Goal: Task Accomplishment & Management: Use online tool/utility

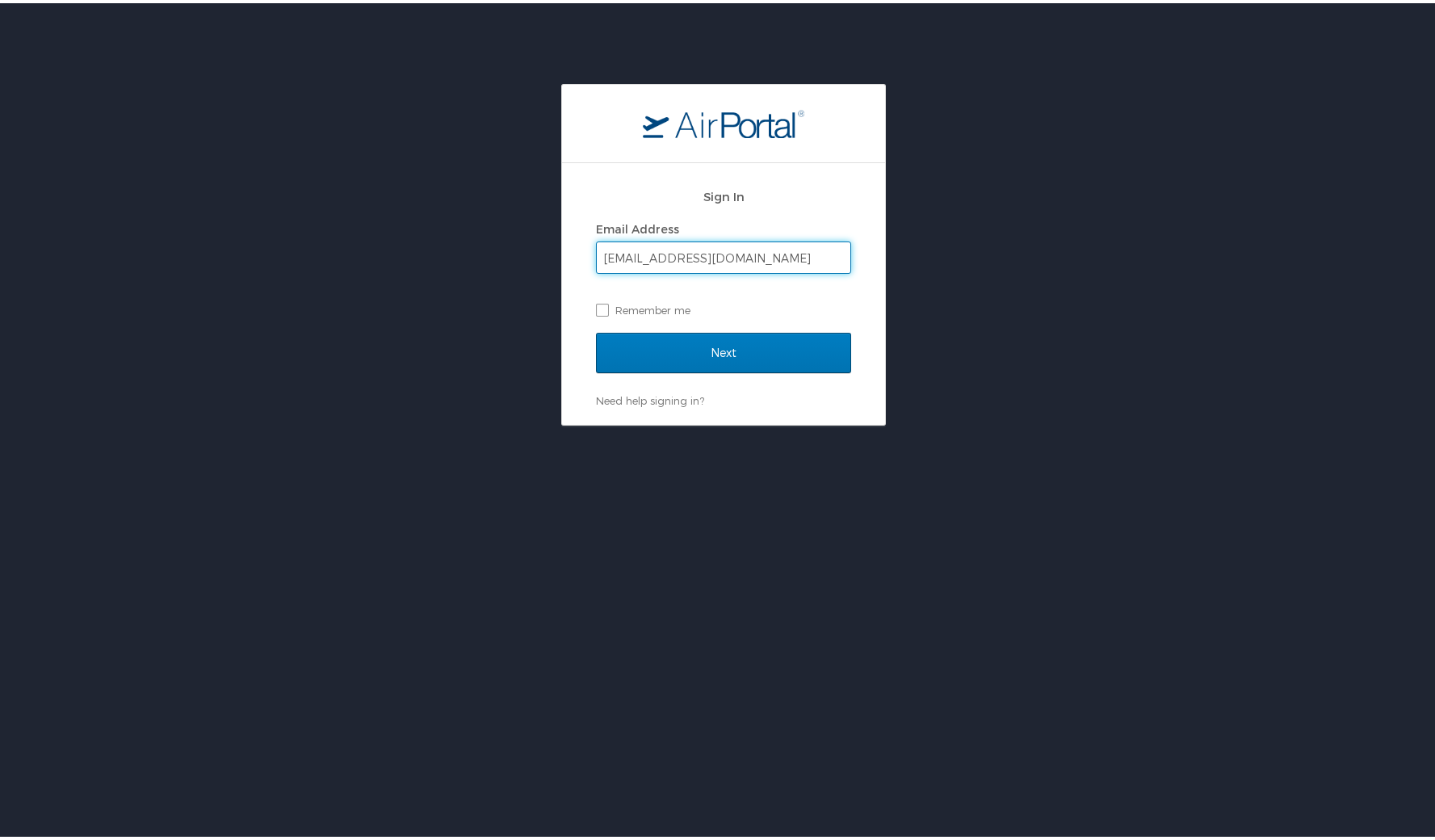
type input "[EMAIL_ADDRESS][DOMAIN_NAME]"
click at [718, 349] on input "Next" at bounding box center [723, 349] width 255 height 41
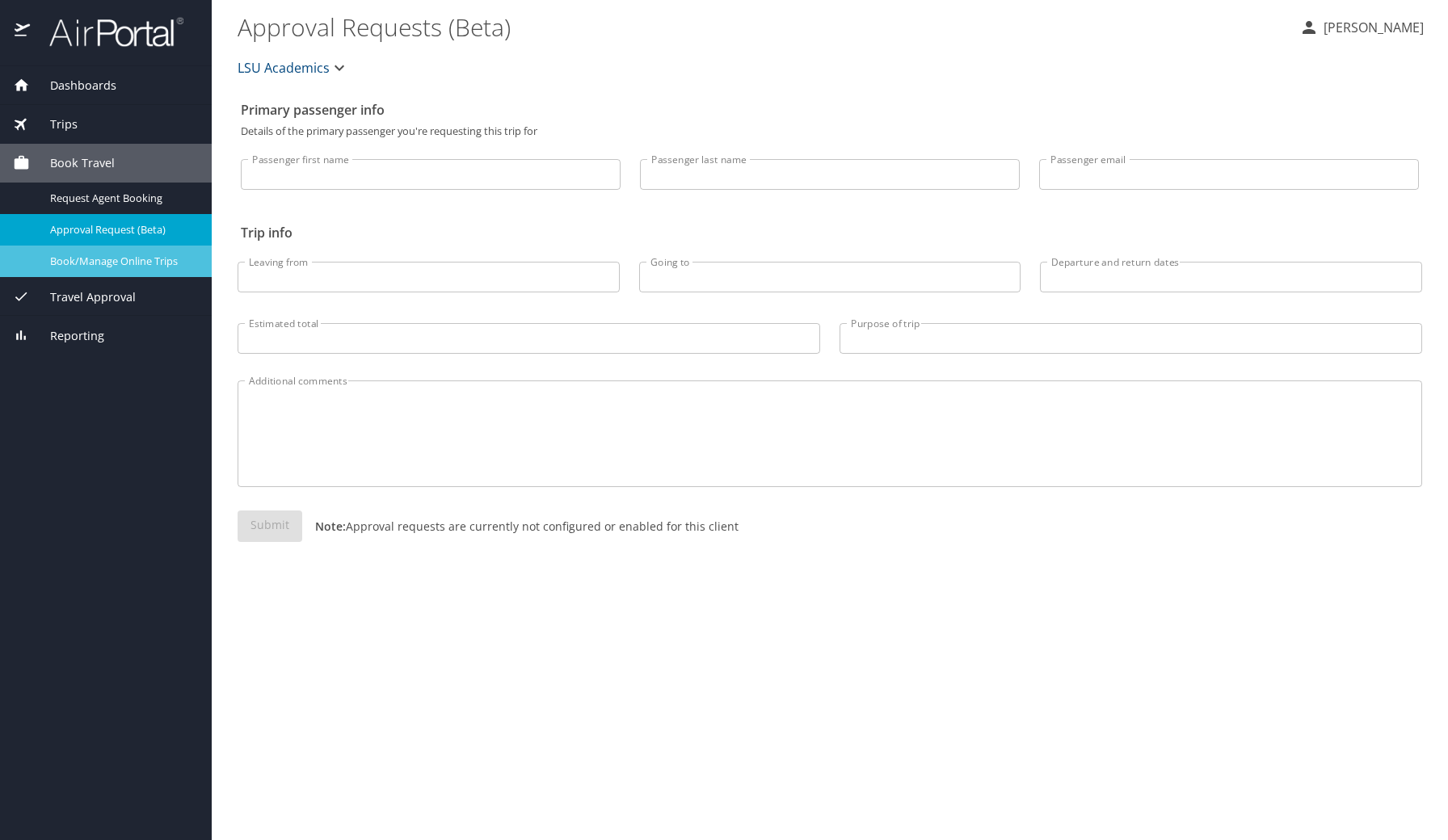
click at [139, 263] on span "Book/Manage Online Trips" at bounding box center [121, 261] width 142 height 15
